Goal: Task Accomplishment & Management: Manage account settings

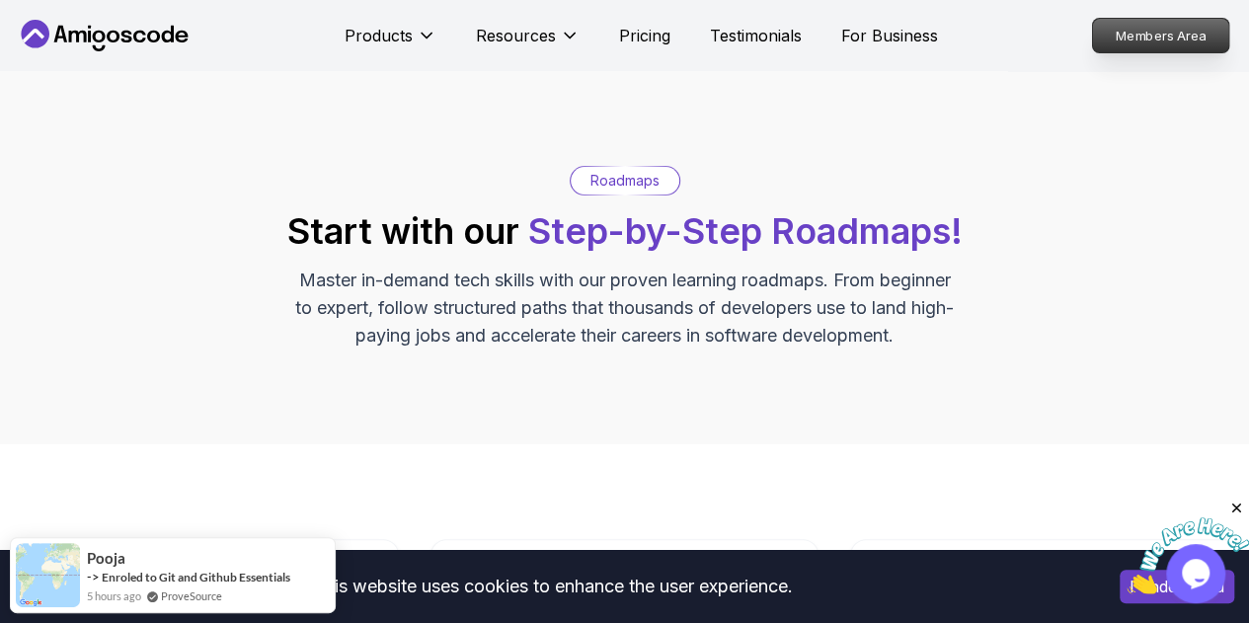
click at [1141, 33] on p "Members Area" at bounding box center [1161, 36] width 136 height 34
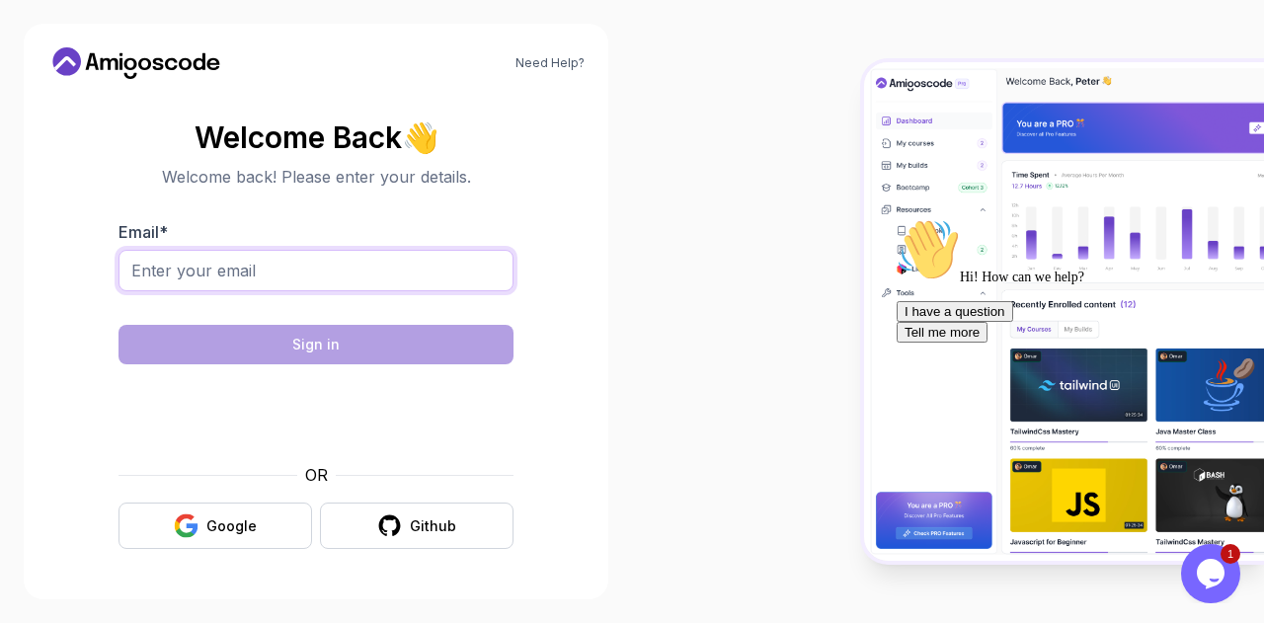
click at [336, 264] on input "Email *" at bounding box center [315, 270] width 395 height 41
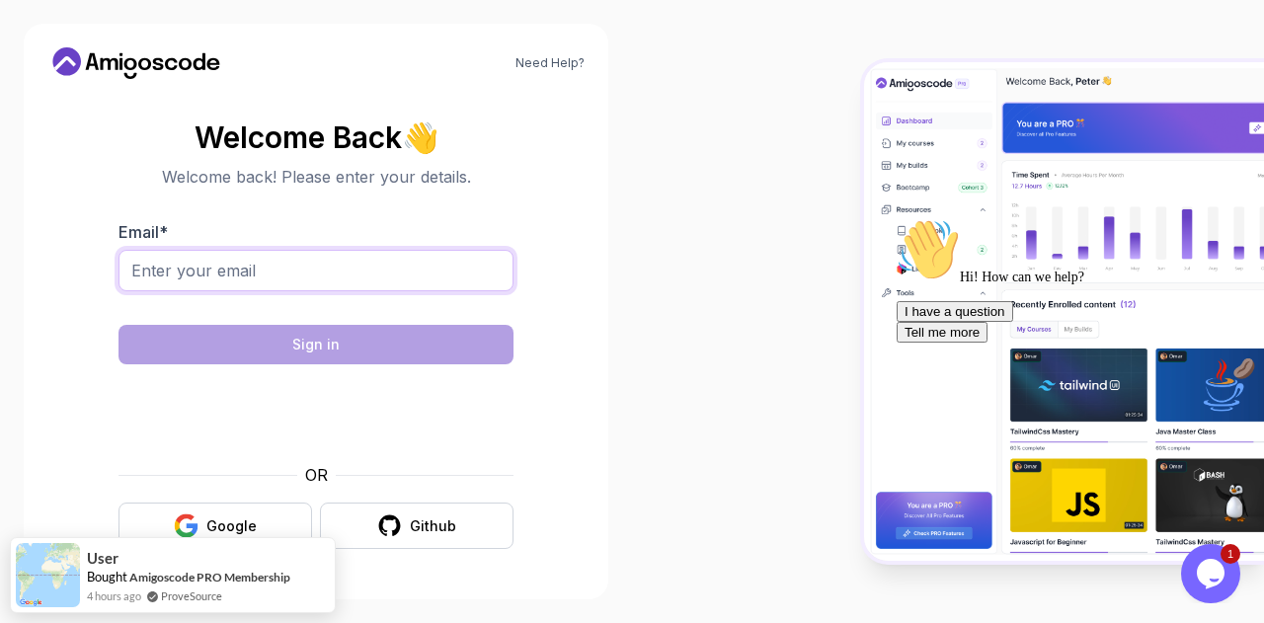
type input "[EMAIL_ADDRESS][PERSON_NAME][DOMAIN_NAME]"
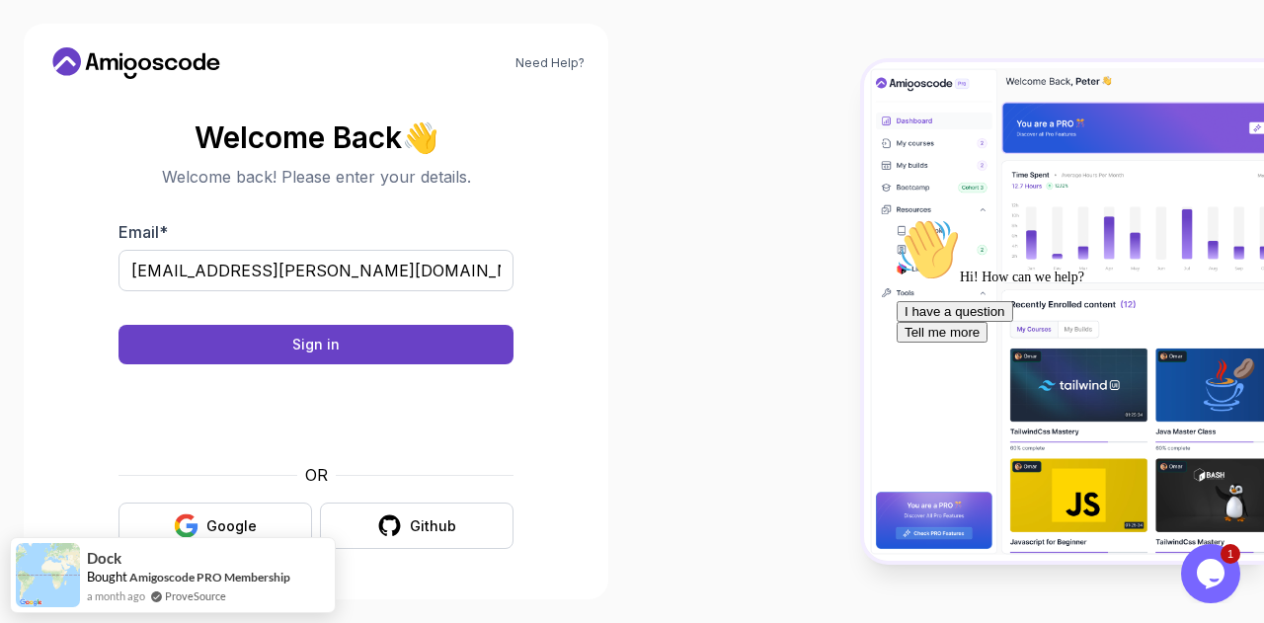
click at [887, 165] on body "Need Help? Welcome Back 👋 Welcome back! Please enter your details. Email * [EMA…" at bounding box center [632, 311] width 1264 height 623
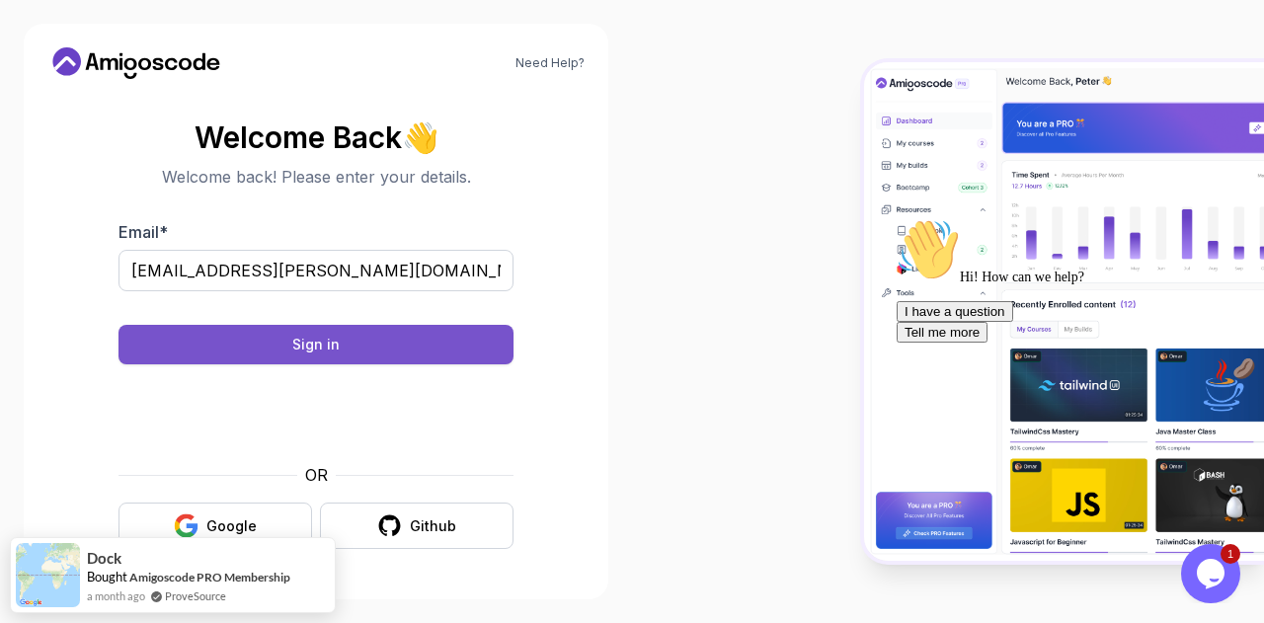
click at [400, 337] on button "Sign in" at bounding box center [315, 344] width 395 height 39
